Goal: Transaction & Acquisition: Obtain resource

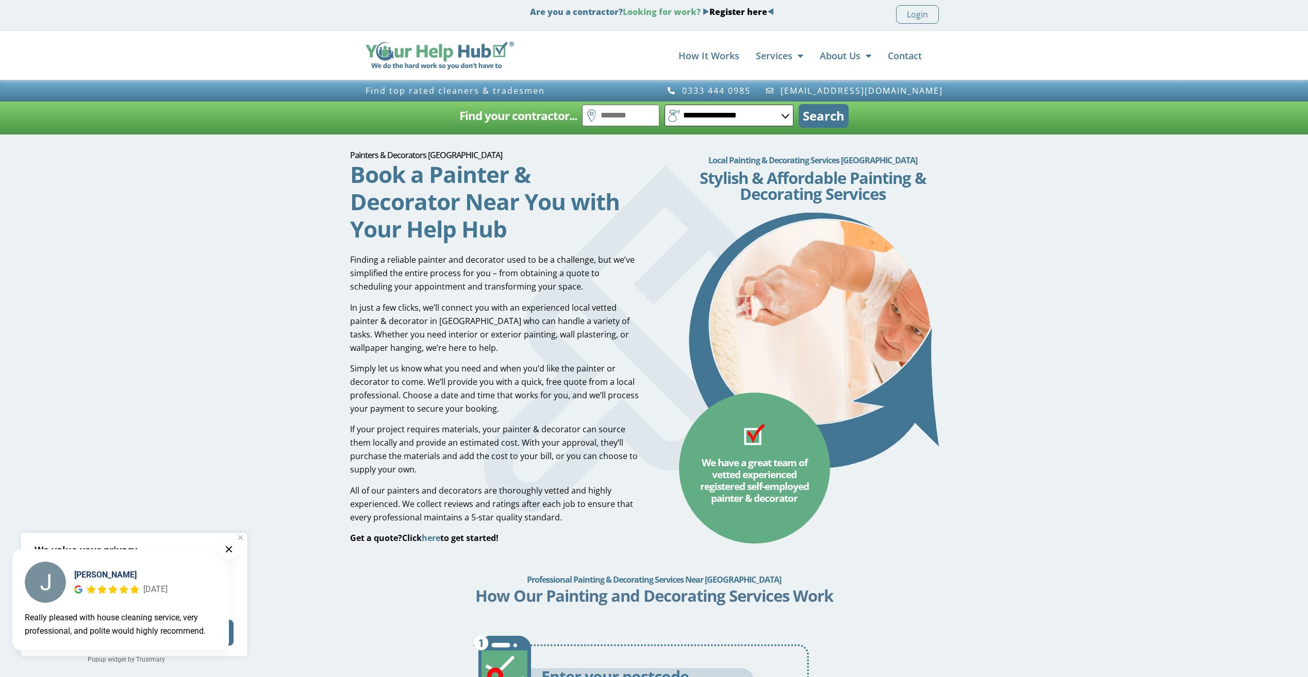
click at [728, 117] on select "**********" at bounding box center [729, 116] width 129 height 22
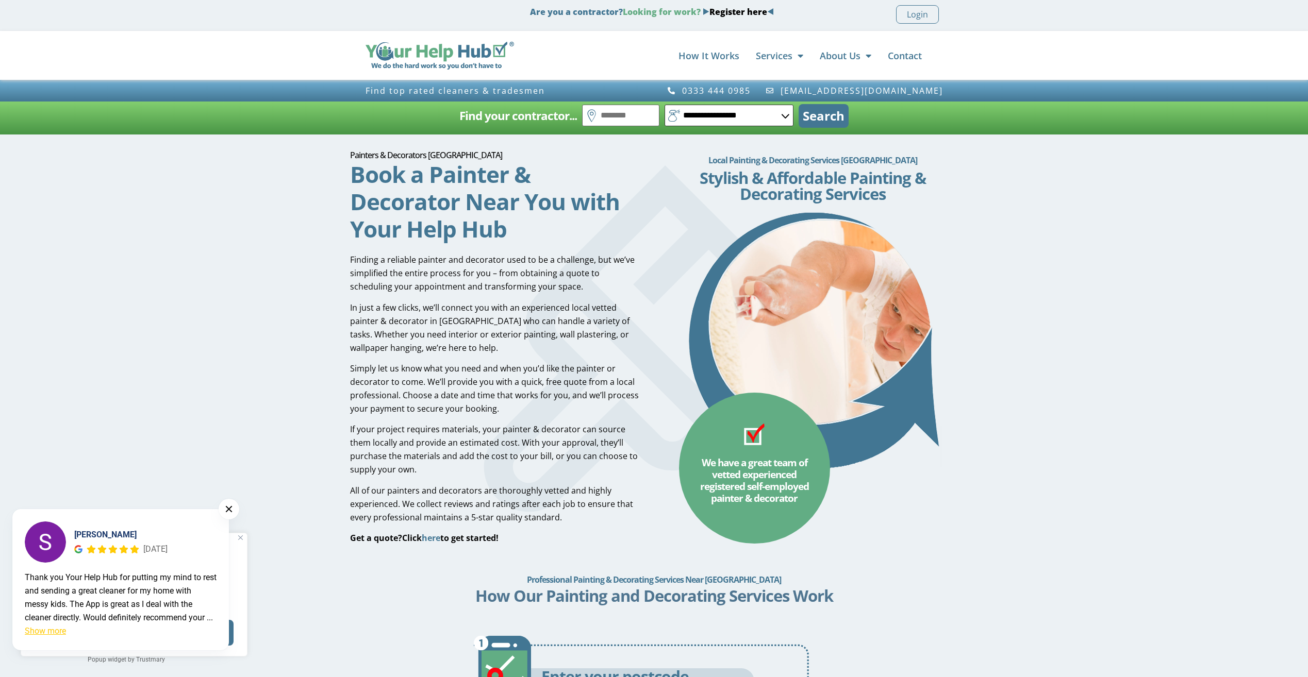
select select "*"
click at [665, 105] on select "**********" at bounding box center [729, 116] width 129 height 22
click at [608, 120] on input "text" at bounding box center [620, 116] width 77 height 22
type input "*****"
click at [831, 115] on button "Search" at bounding box center [824, 116] width 50 height 24
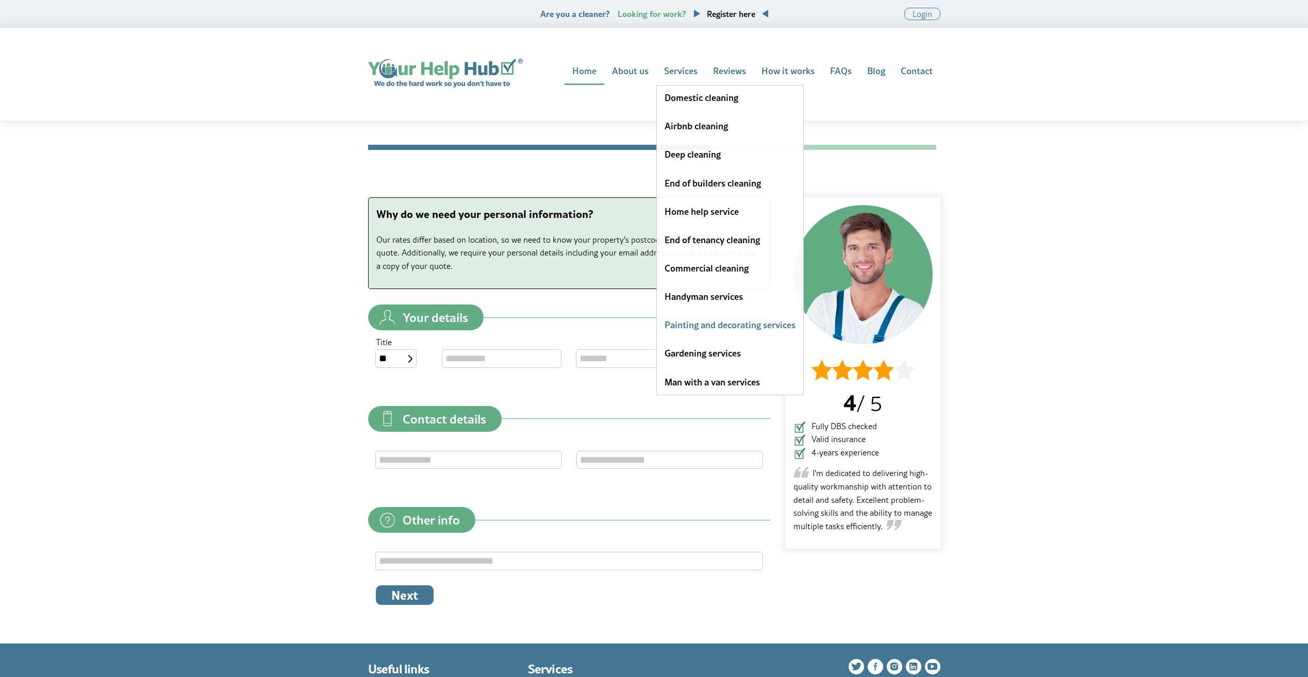
click at [704, 323] on link "Painting and decorating services" at bounding box center [730, 325] width 131 height 14
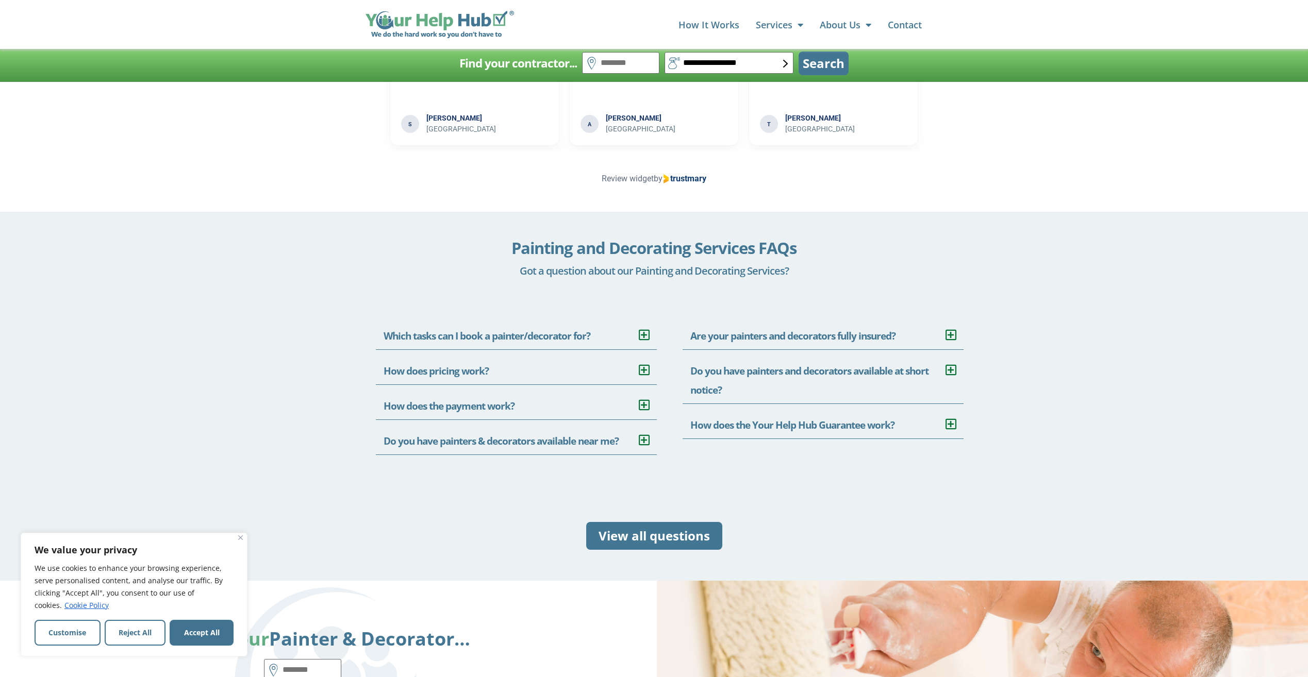
scroll to position [1908, 0]
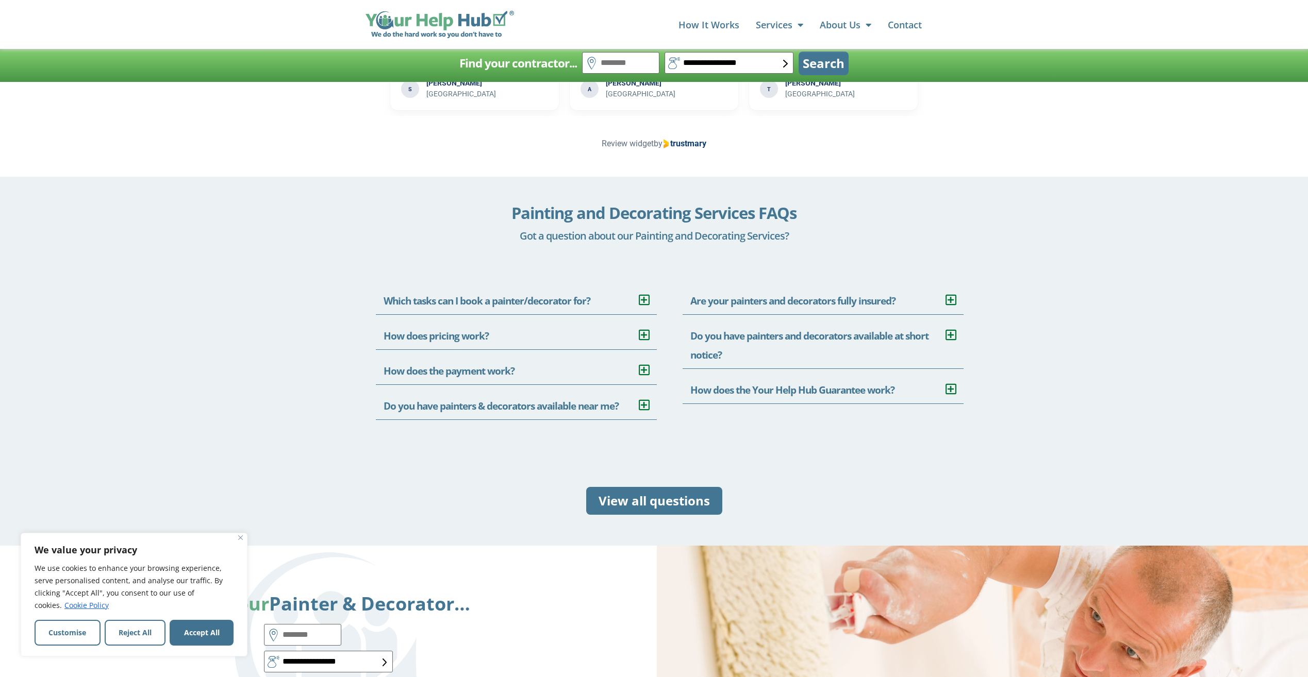
click at [642, 299] on icon at bounding box center [644, 300] width 10 height 12
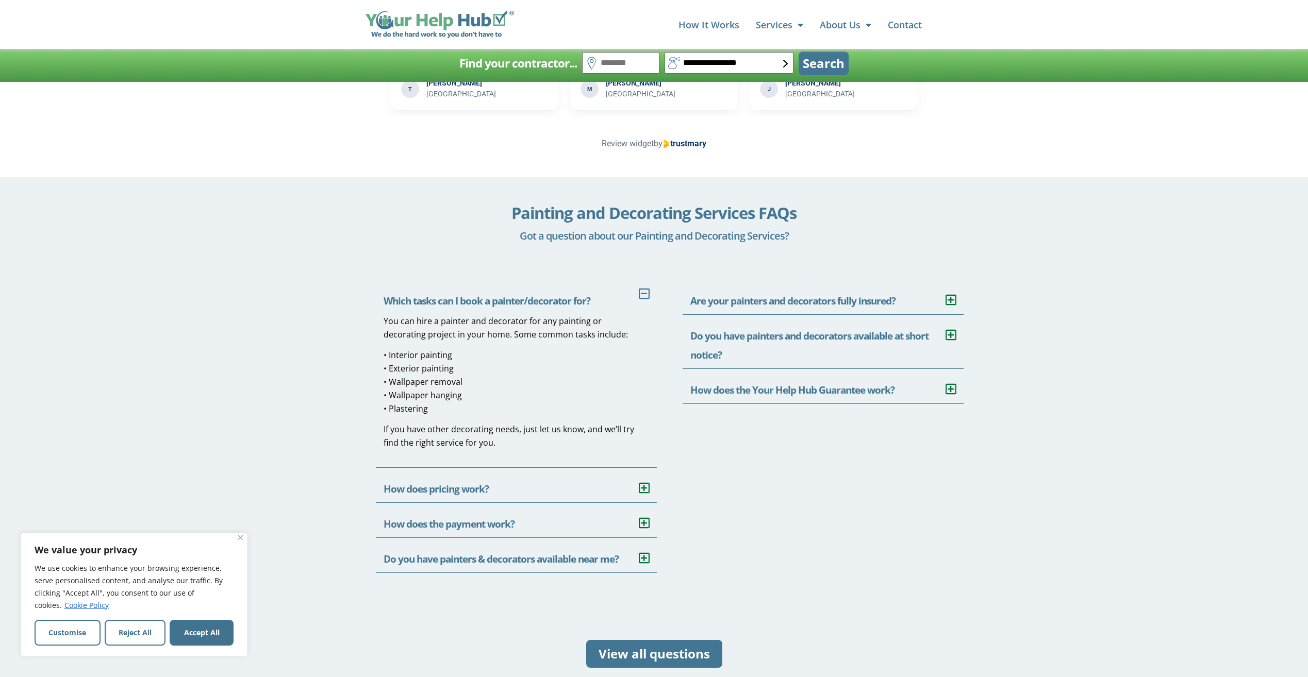
click at [656, 547] on h2 "Do you have painters & decorators available near me?" at bounding box center [516, 555] width 281 height 35
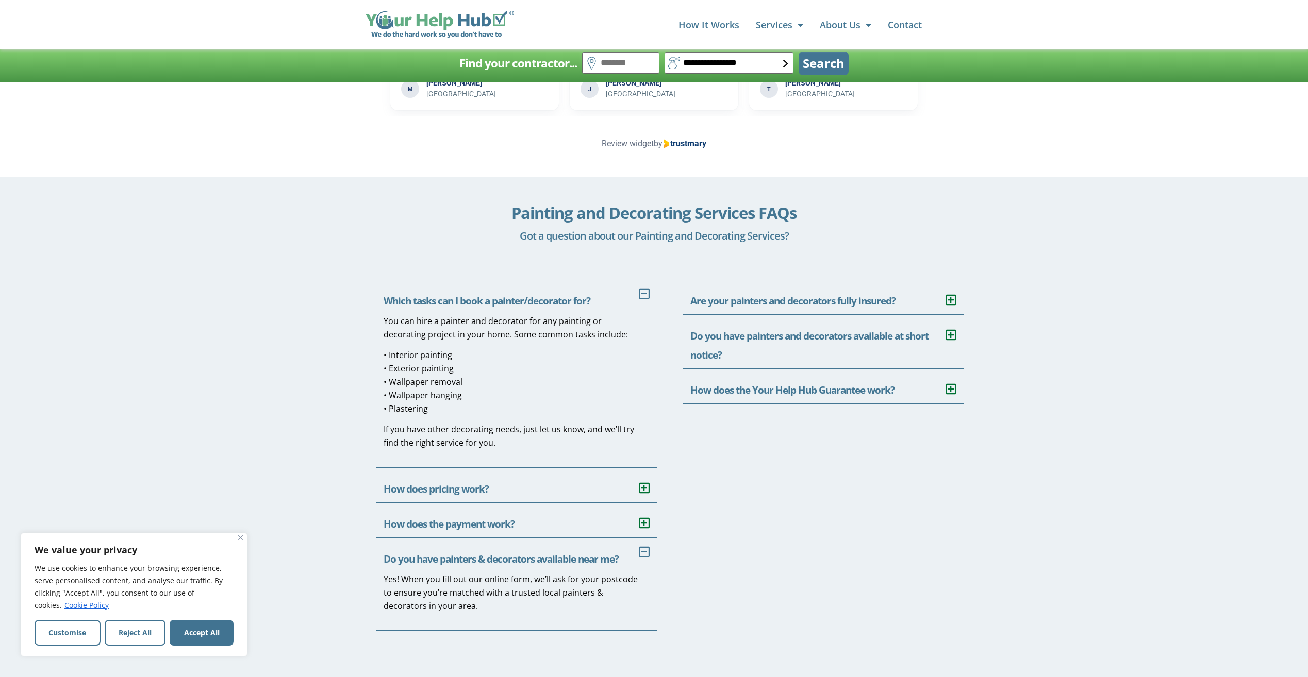
click at [941, 343] on h2 "Do you have painters and decorators available at short notice?" at bounding box center [823, 342] width 281 height 54
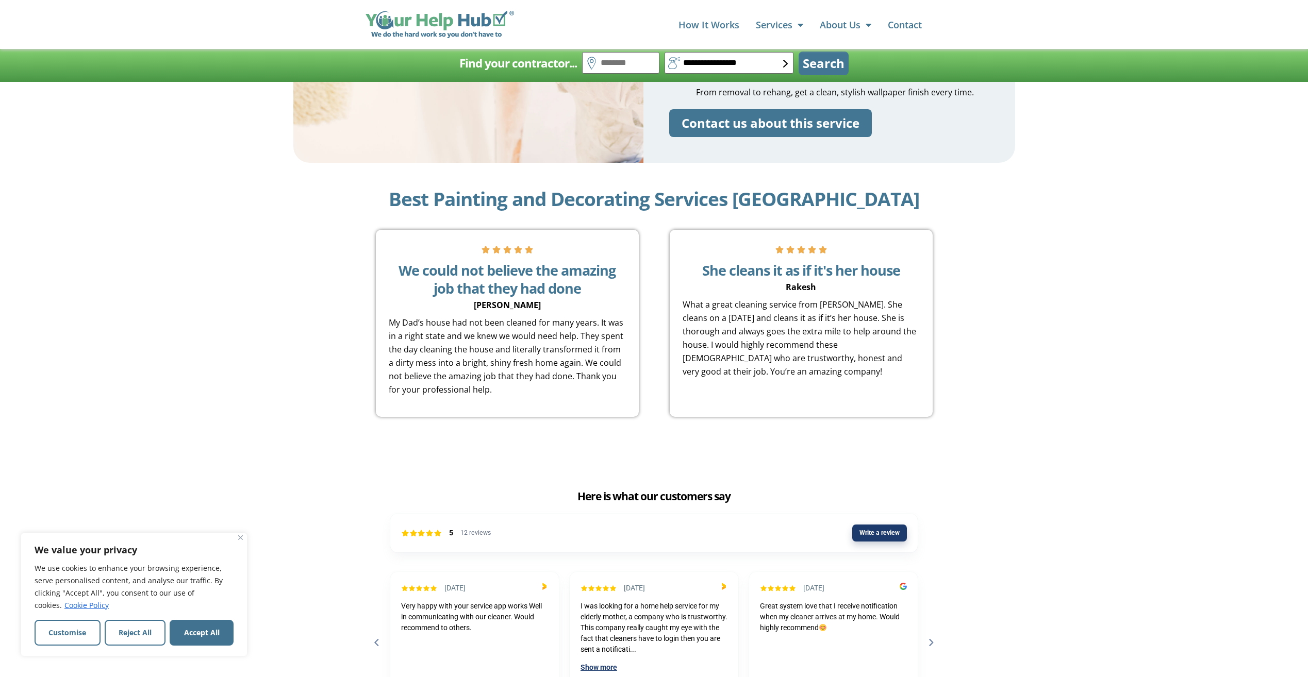
scroll to position [1289, 0]
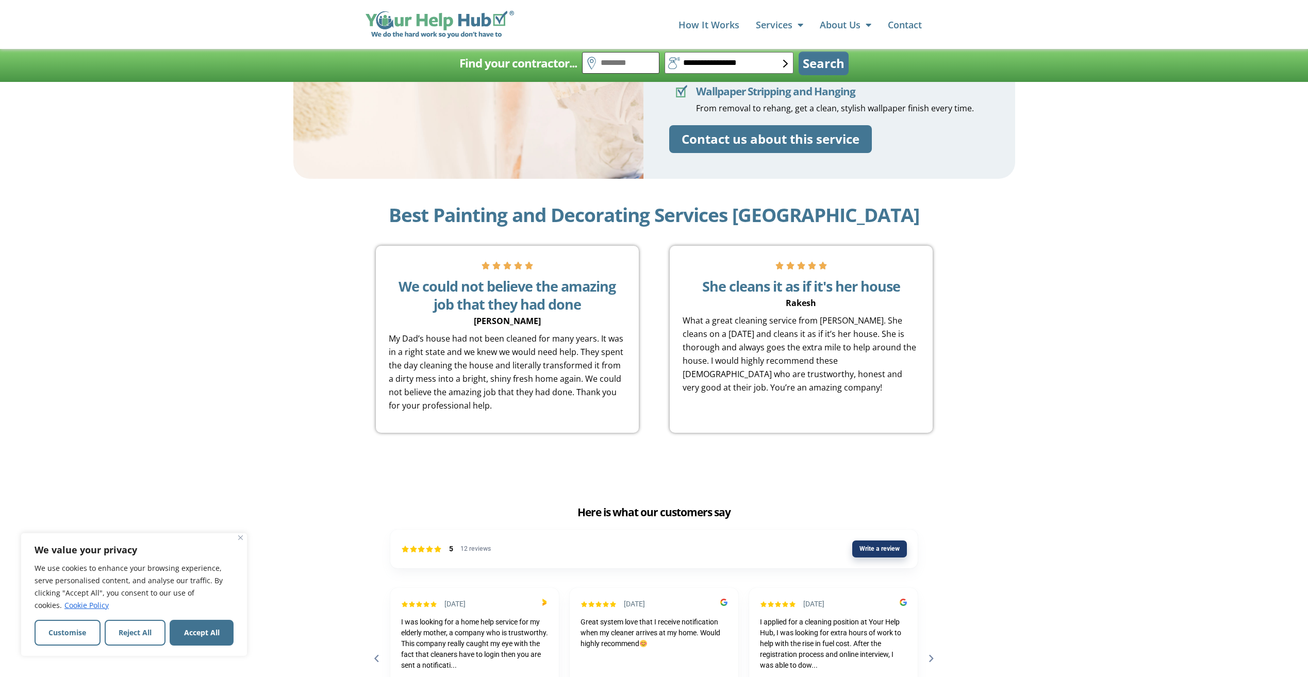
click at [614, 61] on input "text" at bounding box center [620, 63] width 77 height 22
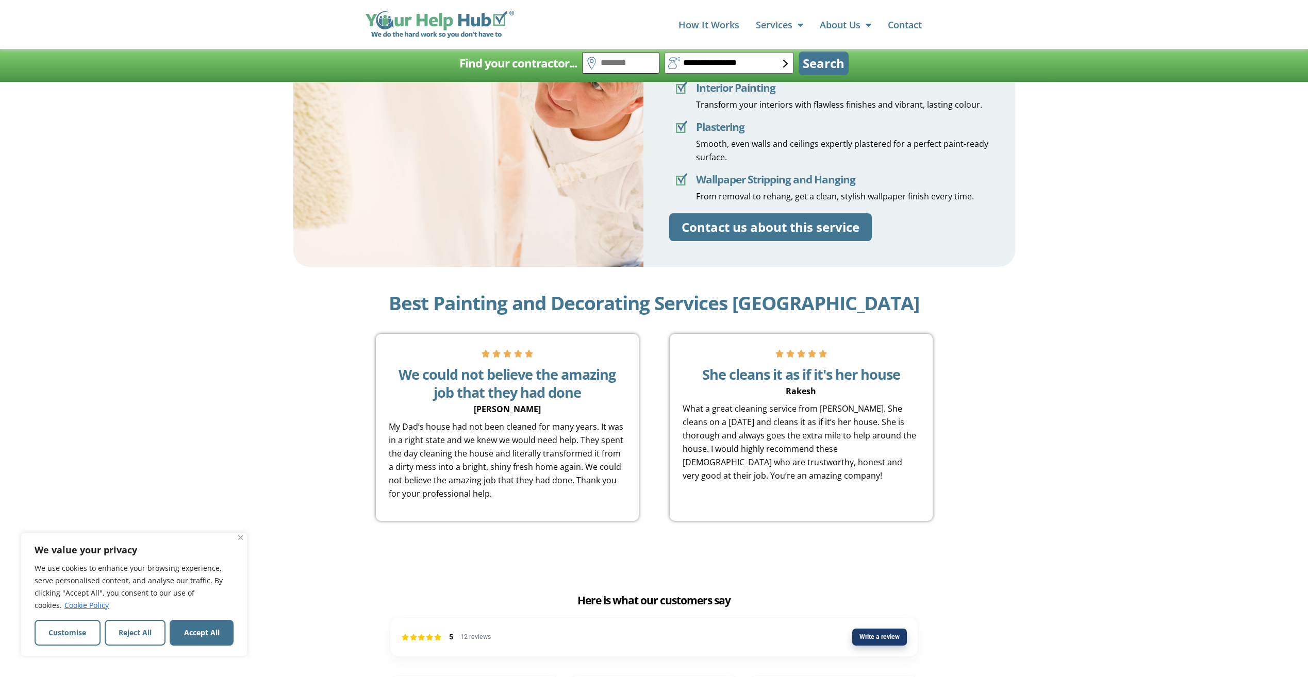
scroll to position [1031, 0]
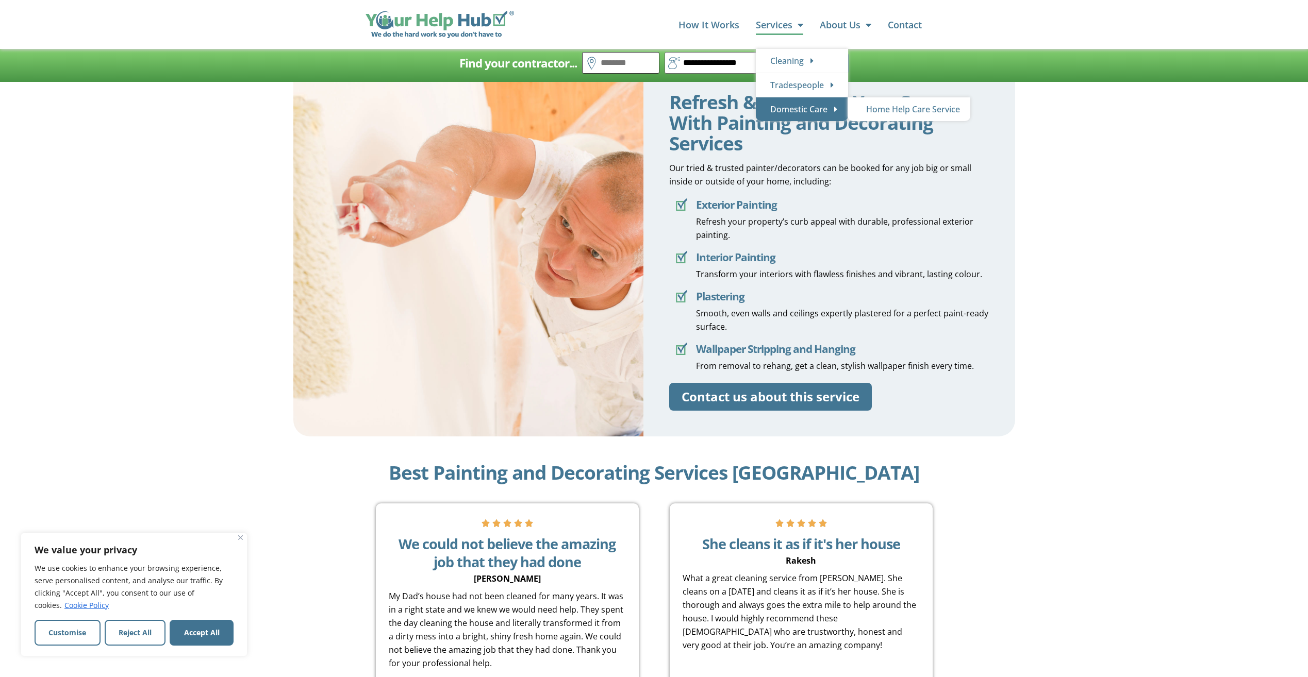
click at [622, 59] on input "text" at bounding box center [620, 63] width 77 height 22
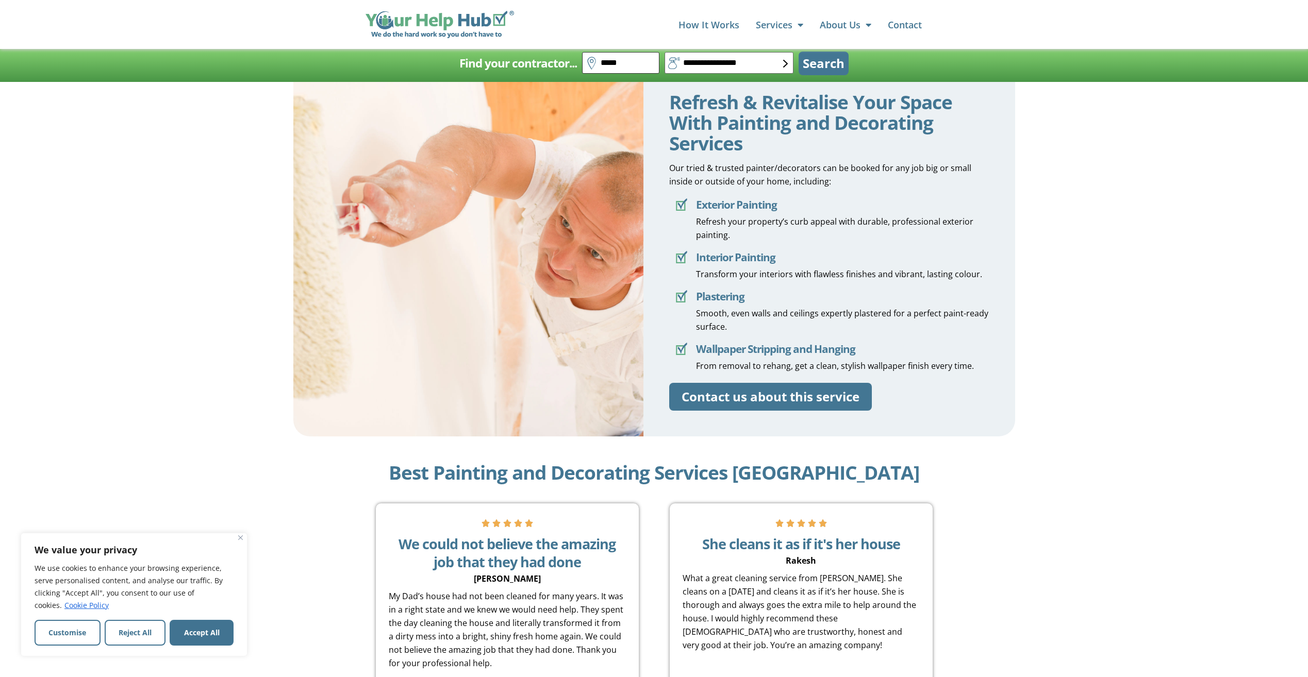
type input "*****"
click at [799, 52] on button "Search" at bounding box center [824, 64] width 50 height 24
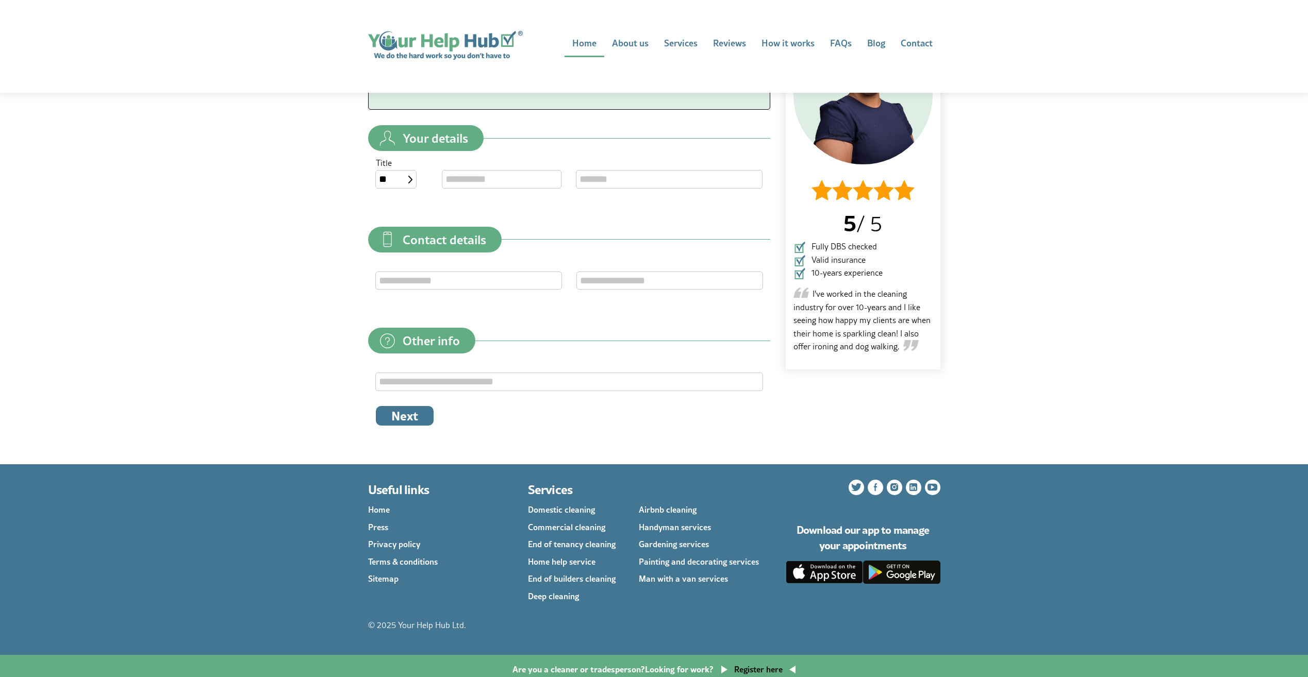
scroll to position [184, 0]
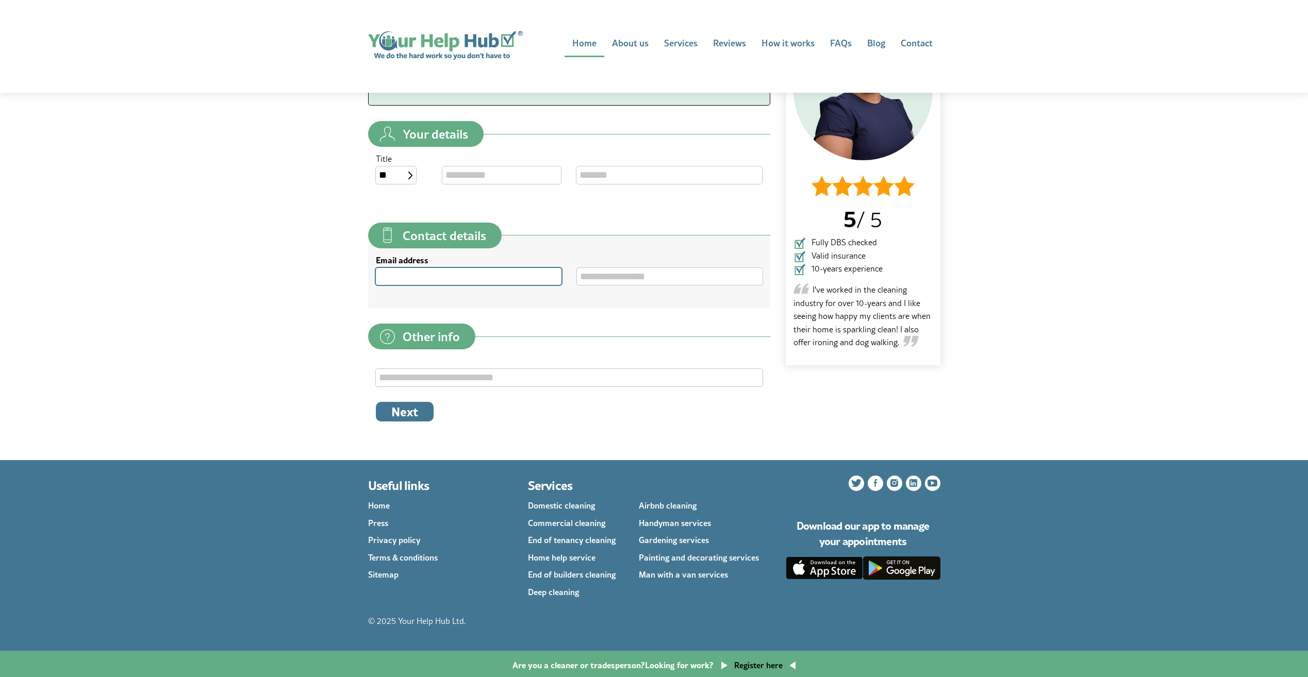
drag, startPoint x: 498, startPoint y: 276, endPoint x: 549, endPoint y: 276, distance: 50.5
click at [498, 276] on input "Email address" at bounding box center [469, 276] width 186 height 17
click at [633, 275] on input "Telephone number" at bounding box center [670, 276] width 186 height 17
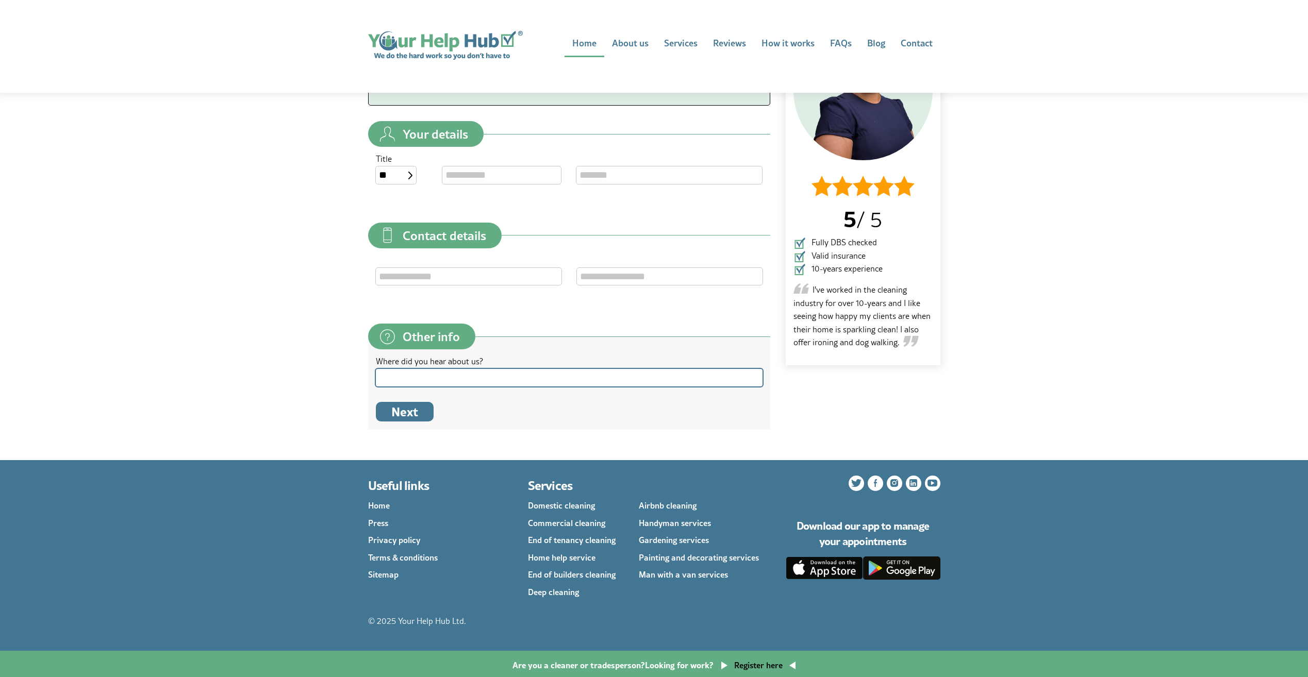
click at [489, 382] on input "Where did you hear about us?" at bounding box center [569, 377] width 387 height 17
click at [407, 419] on button "Next" at bounding box center [405, 412] width 58 height 20
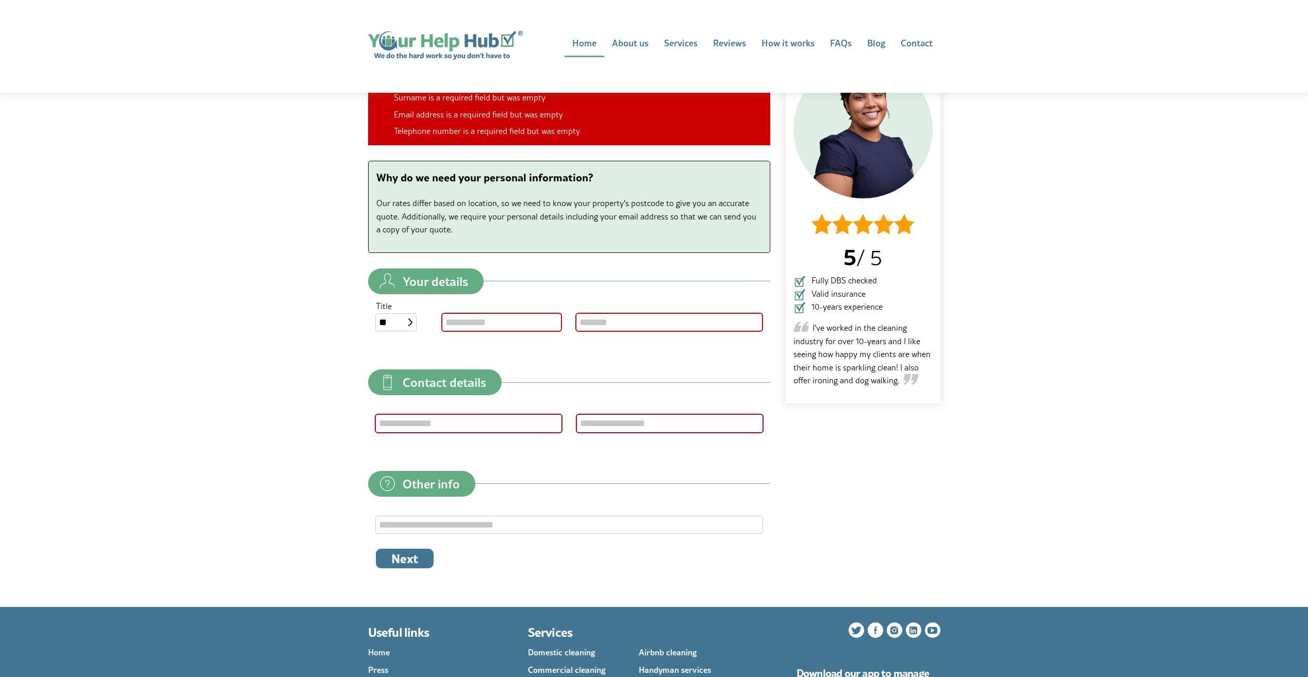
scroll to position [155, 0]
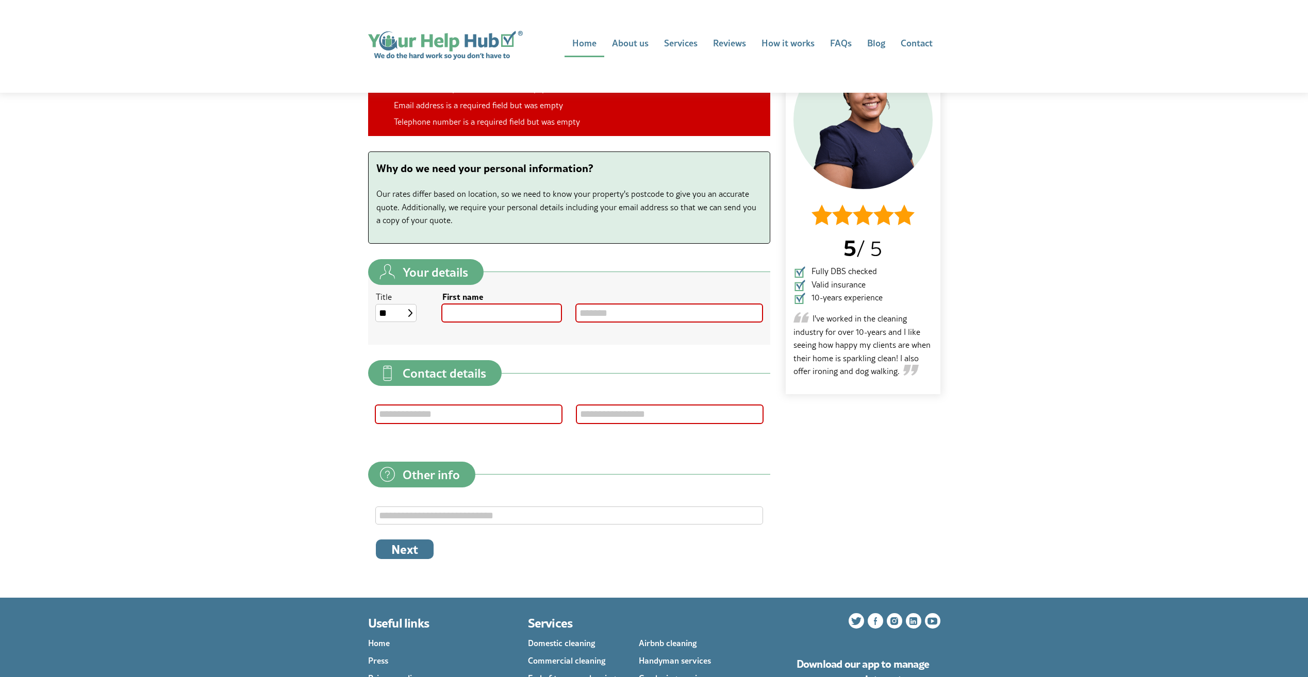
click at [503, 317] on input "First name" at bounding box center [501, 313] width 119 height 17
type input "*****"
type input "**********"
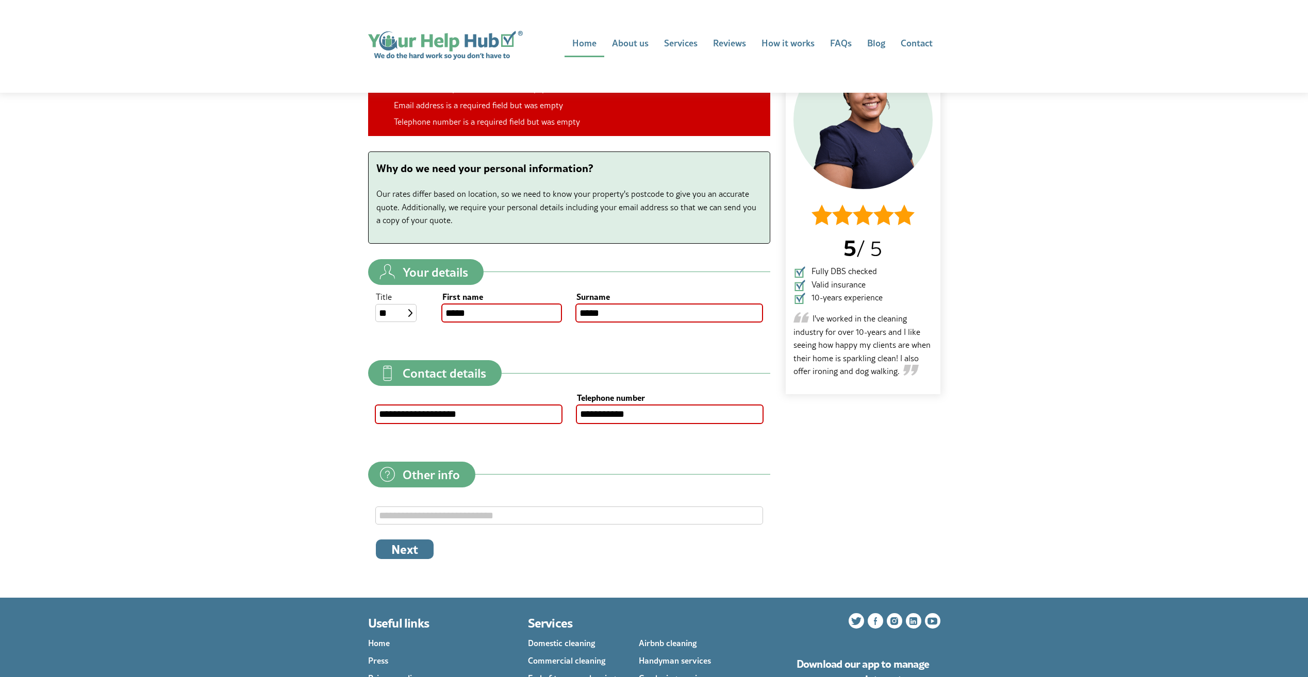
click at [379, 474] on img at bounding box center [387, 474] width 23 height 23
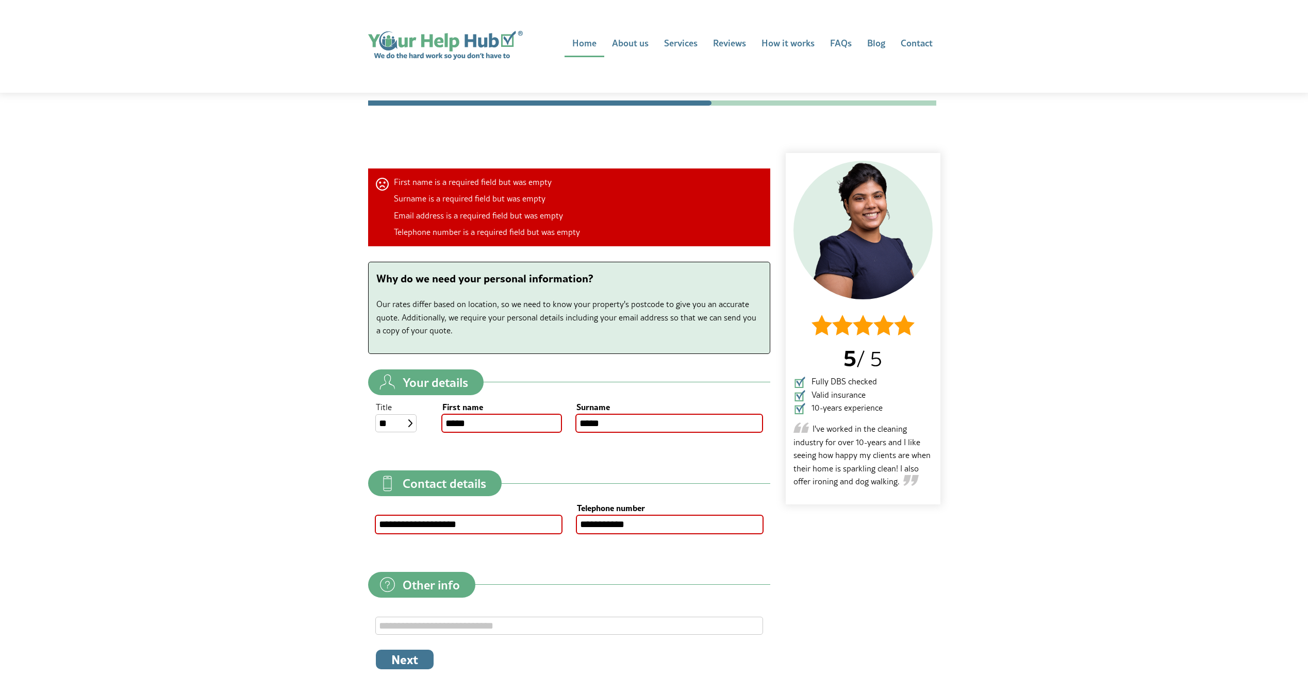
scroll to position [0, 0]
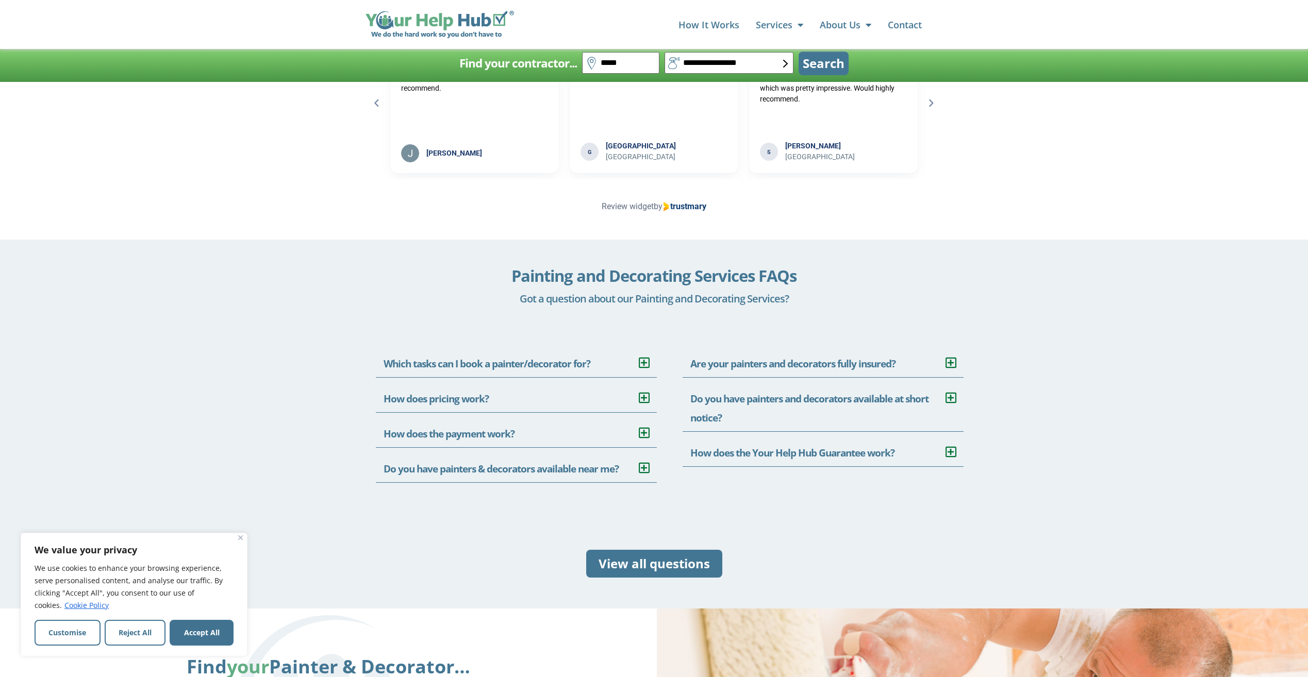
scroll to position [1856, 0]
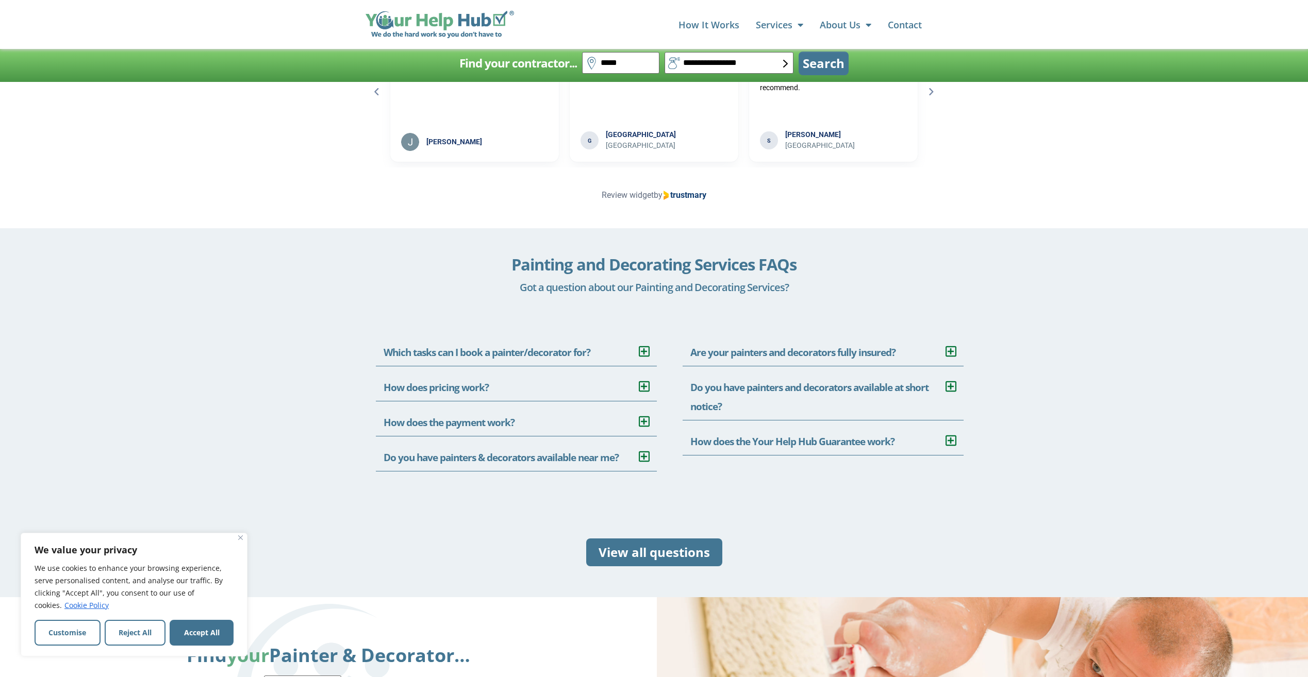
click at [648, 390] on icon at bounding box center [644, 387] width 10 height 12
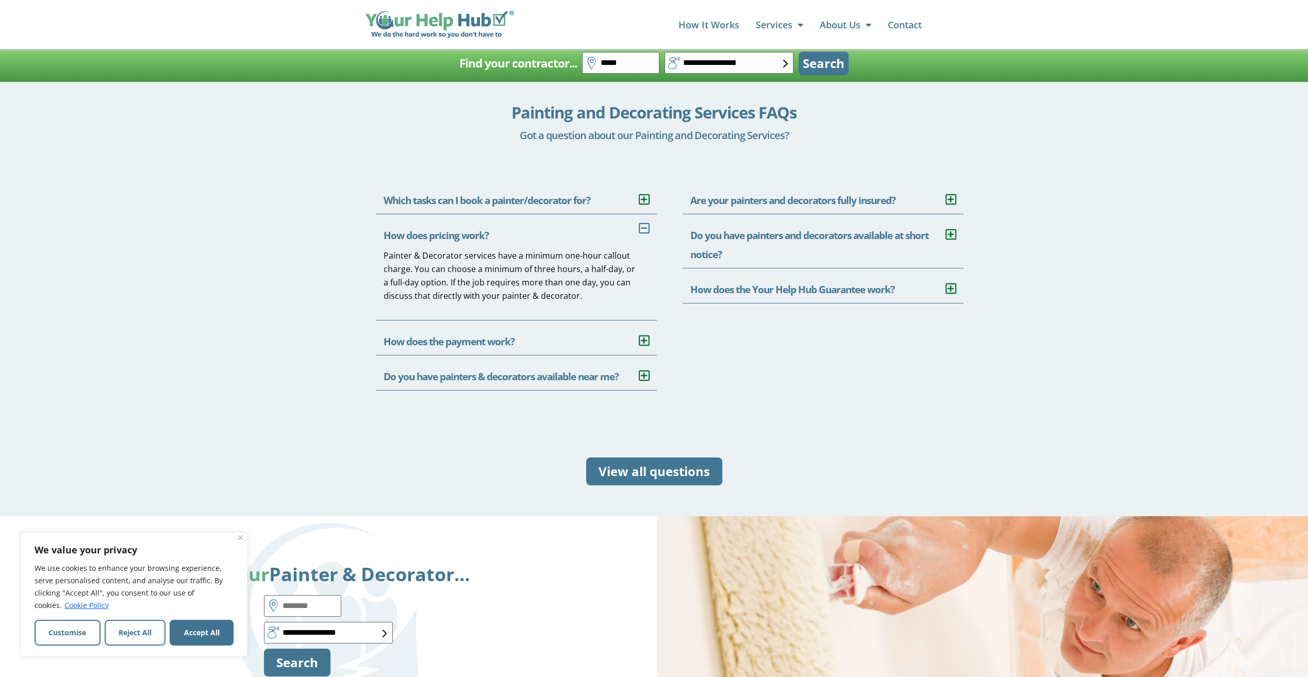
scroll to position [2062, 0]
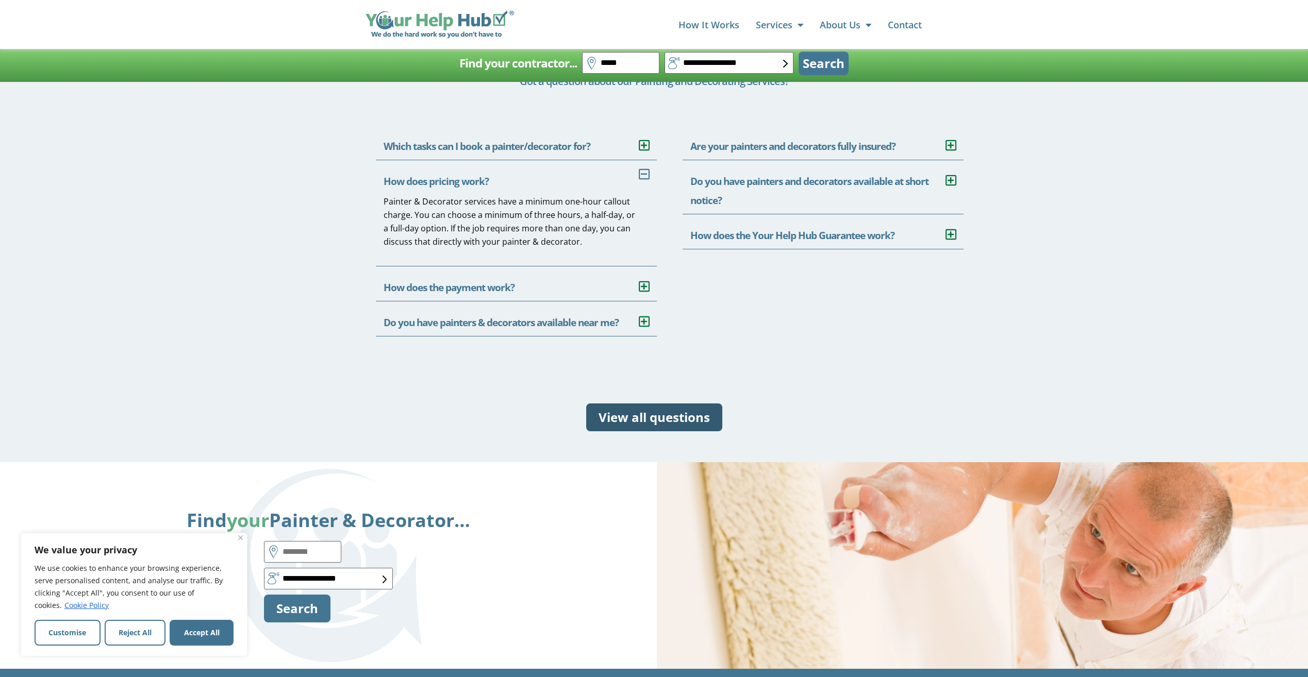
click at [665, 428] on link "View all questions" at bounding box center [654, 418] width 136 height 28
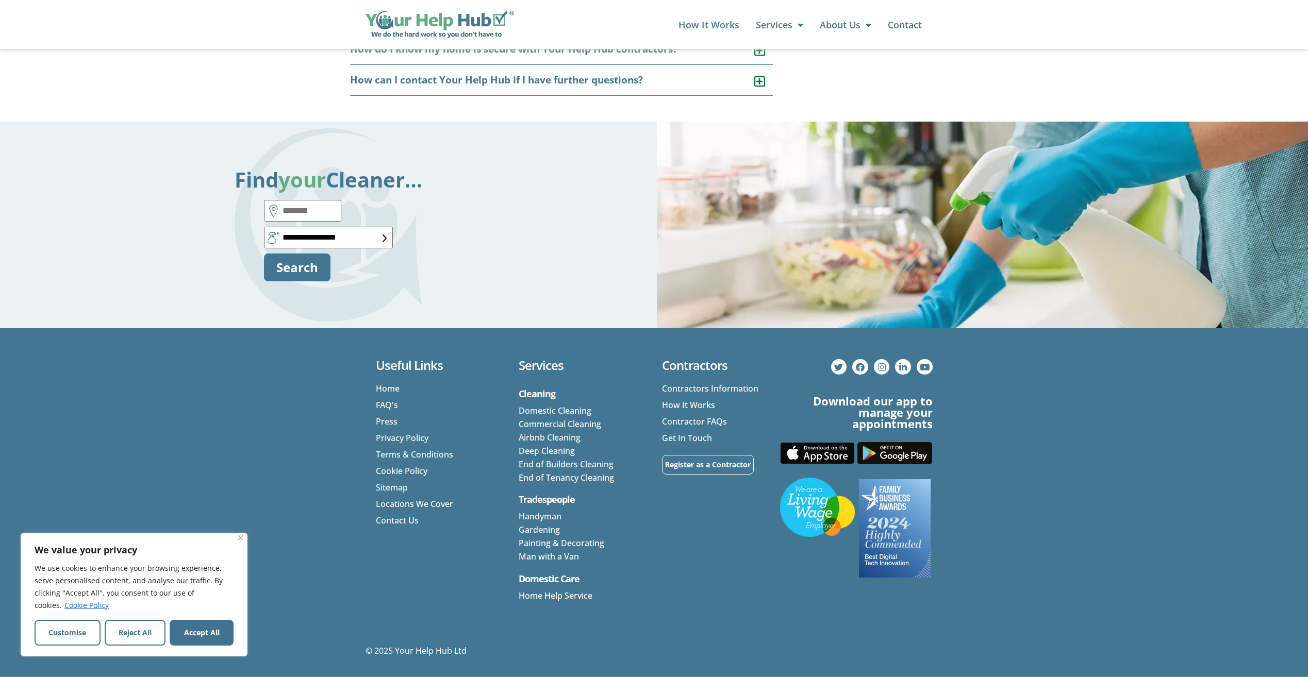
scroll to position [857, 0]
